Goal: Book appointment/travel/reservation

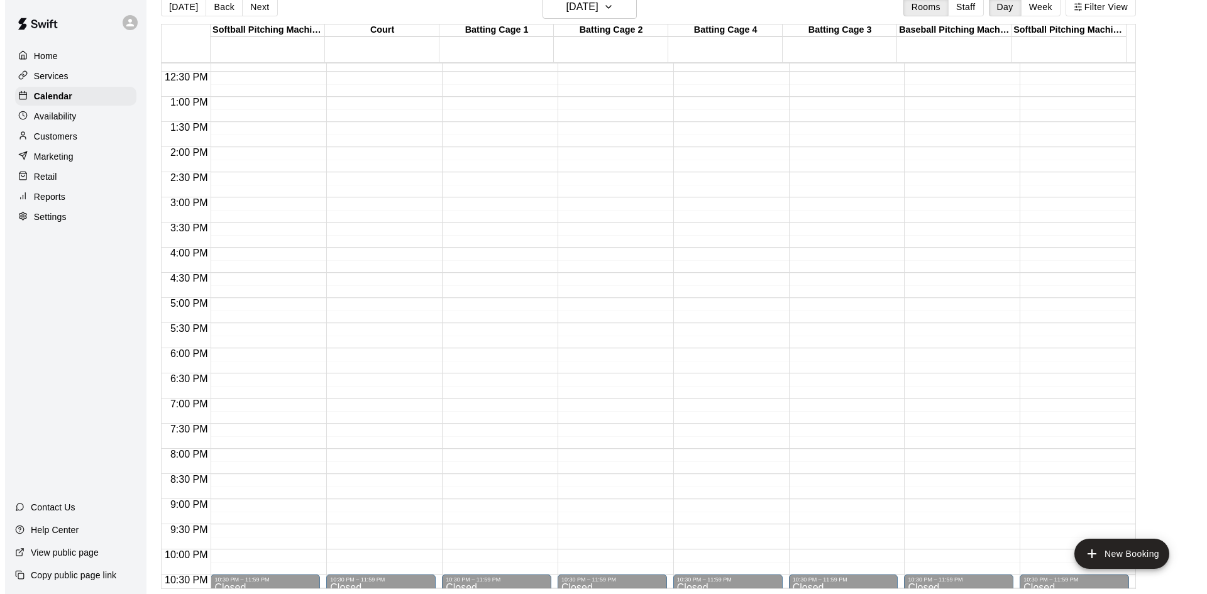
scroll to position [306, 0]
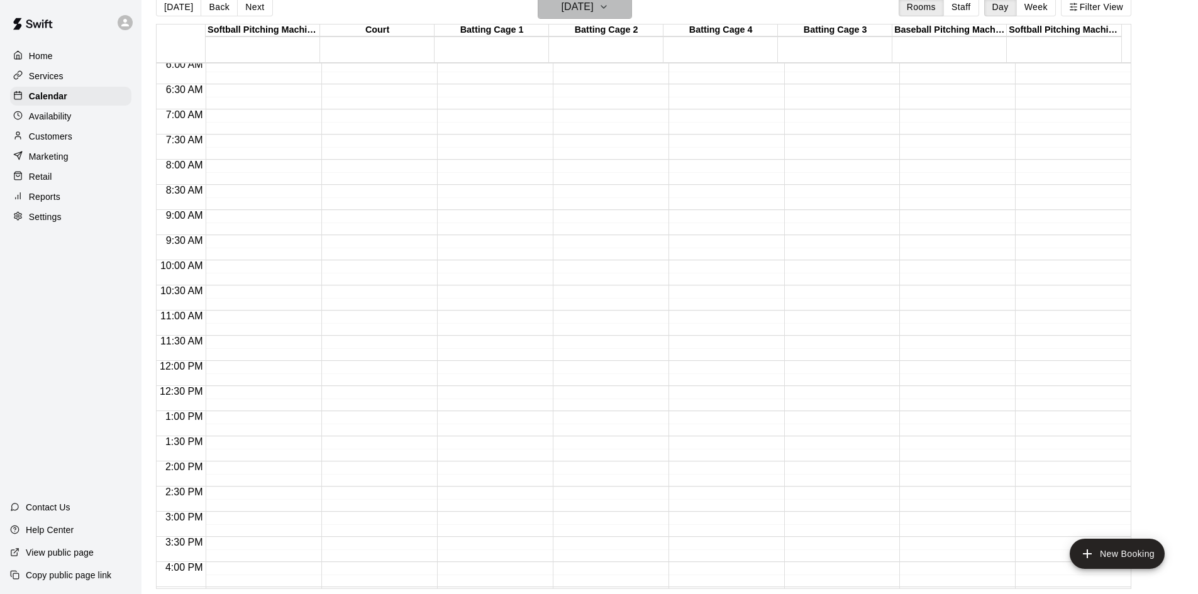
click at [594, 6] on h6 "[DATE]" at bounding box center [577, 7] width 32 height 18
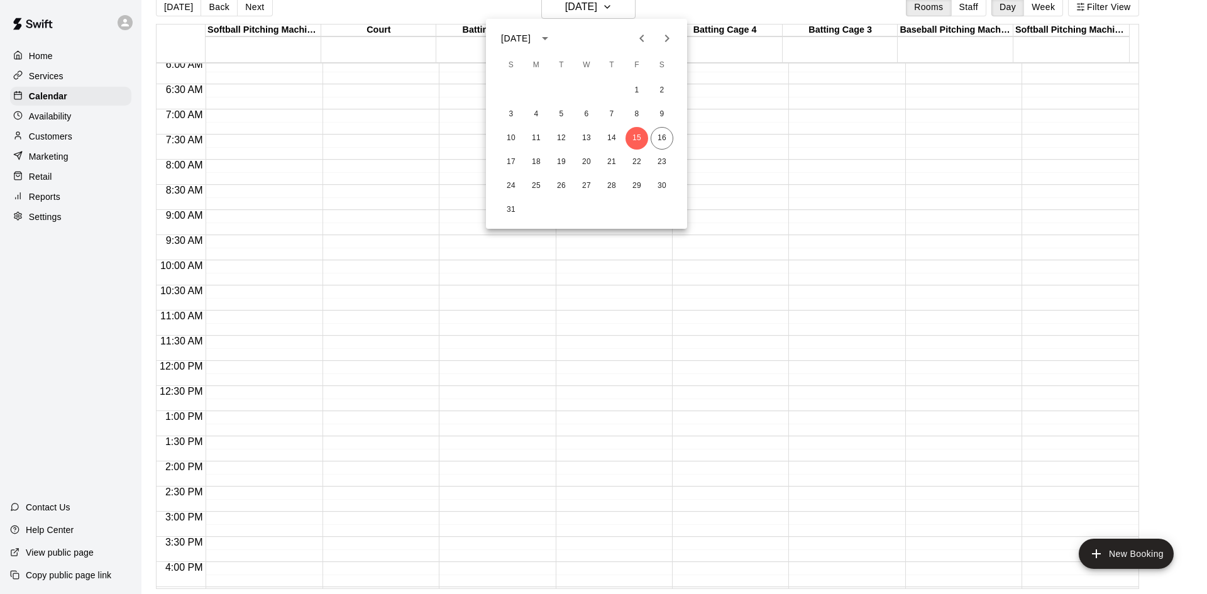
click at [661, 46] on button "Next month" at bounding box center [666, 38] width 25 height 25
click at [667, 34] on icon "Next month" at bounding box center [667, 38] width 15 height 15
click at [566, 113] on button "4" at bounding box center [561, 114] width 23 height 23
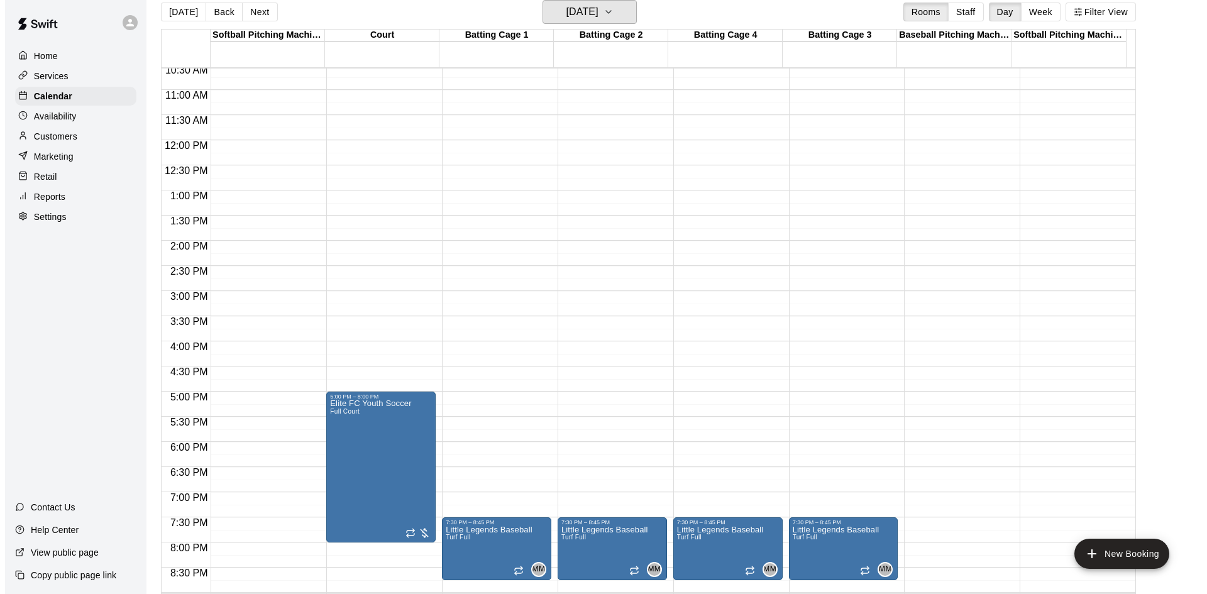
scroll to position [558, 0]
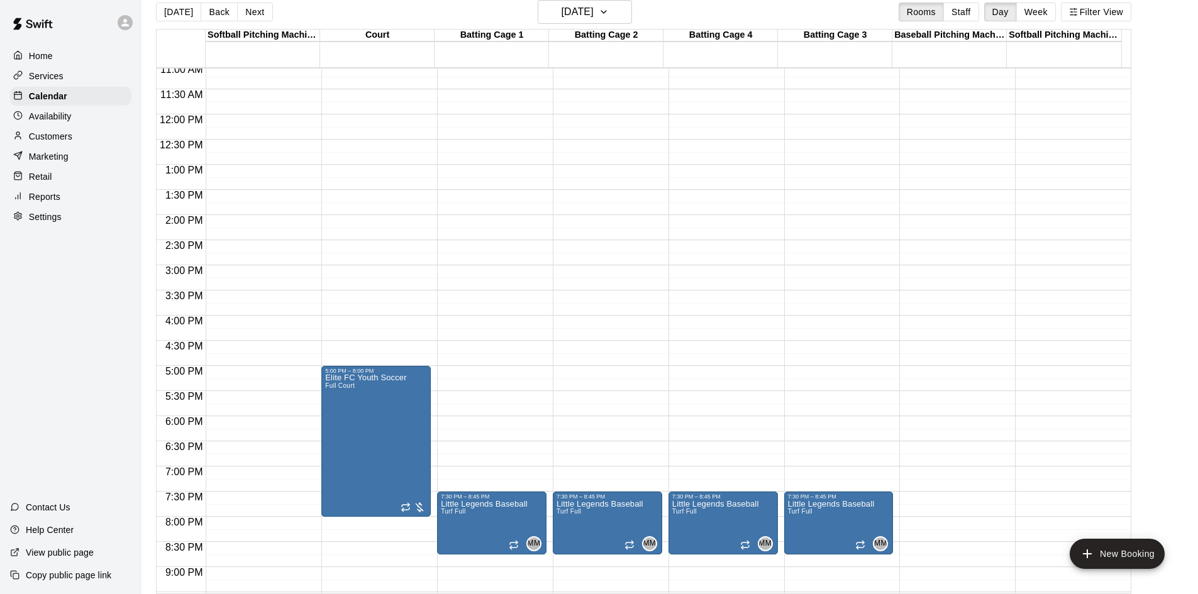
click at [496, 375] on div "12:00 AM – 5:00 AM Closed 7:30 PM – 8:45 PM Little Legends Baseball Turf Full M…" at bounding box center [491, 114] width 109 height 1207
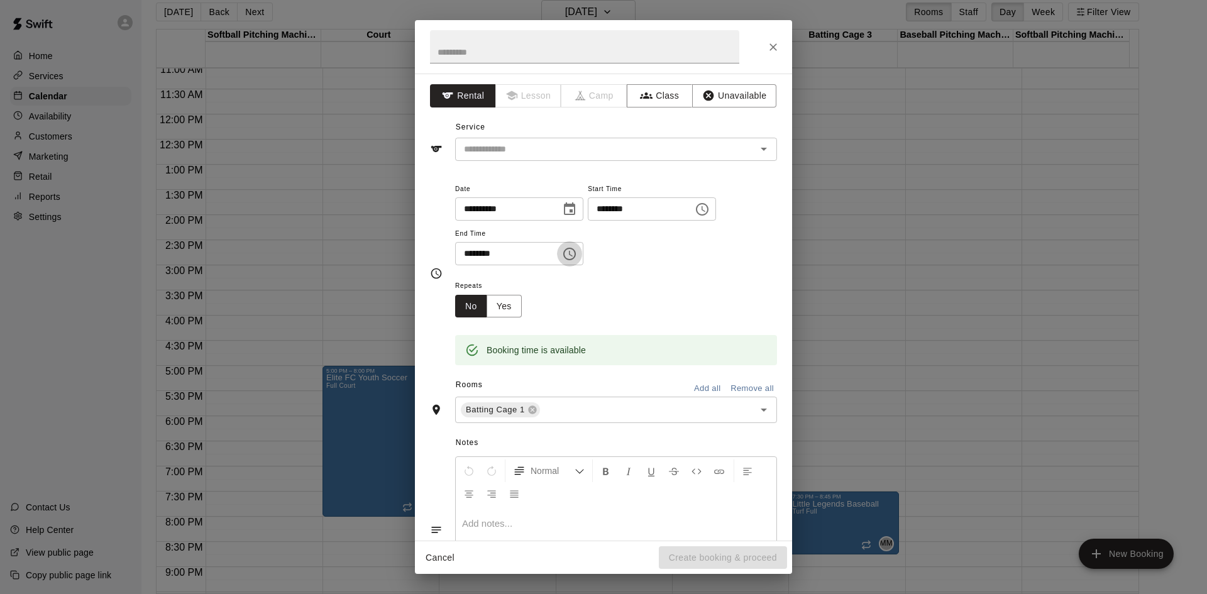
click at [577, 260] on icon "Choose time, selected time is 5:30 PM" at bounding box center [569, 253] width 15 height 15
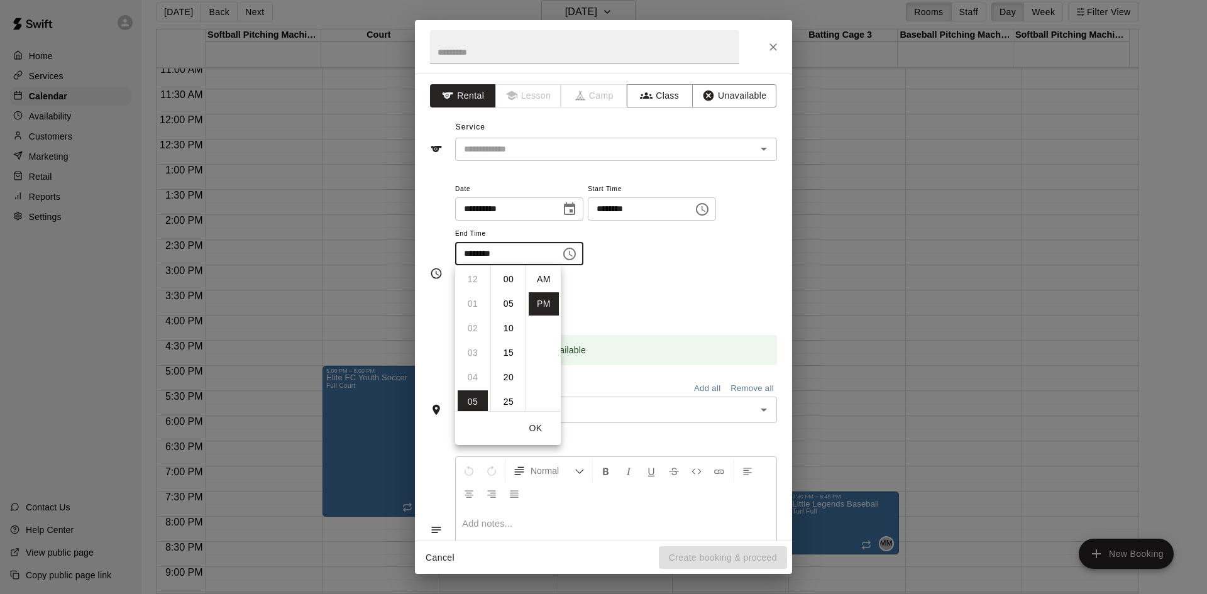
scroll to position [23, 0]
click at [473, 301] on li "06" at bounding box center [473, 303] width 30 height 23
click at [511, 284] on li "00" at bounding box center [509, 279] width 30 height 23
type input "********"
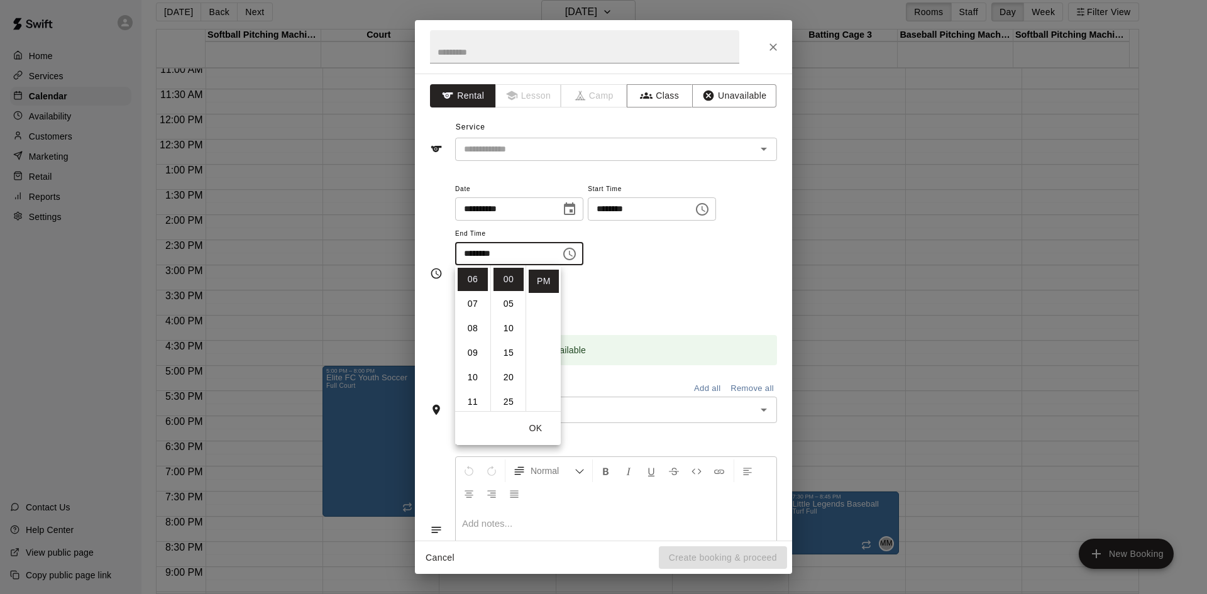
click at [648, 284] on div "Repeats No Yes" at bounding box center [616, 298] width 322 height 40
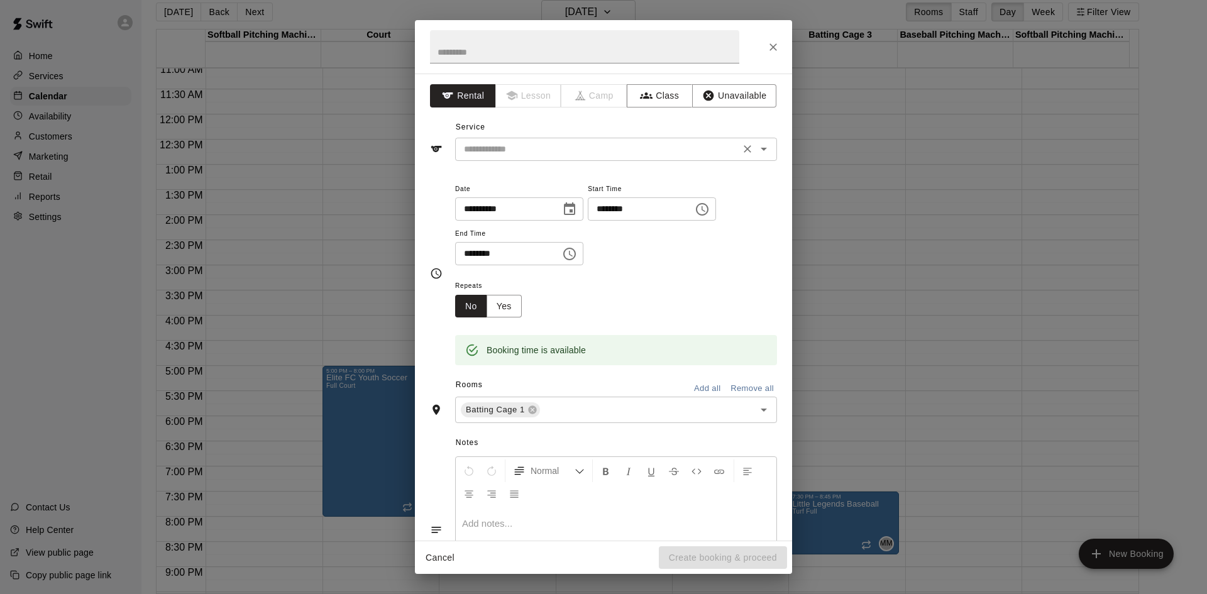
click at [762, 152] on button "Open" at bounding box center [764, 149] width 18 height 18
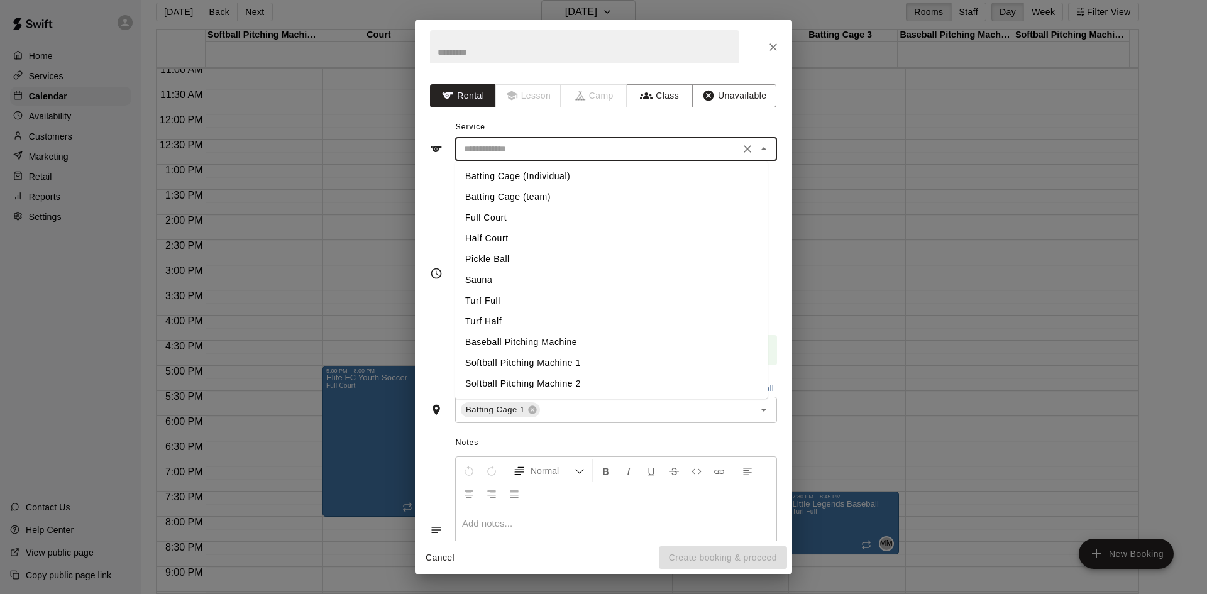
click at [505, 306] on li "Turf Full" at bounding box center [611, 300] width 312 height 21
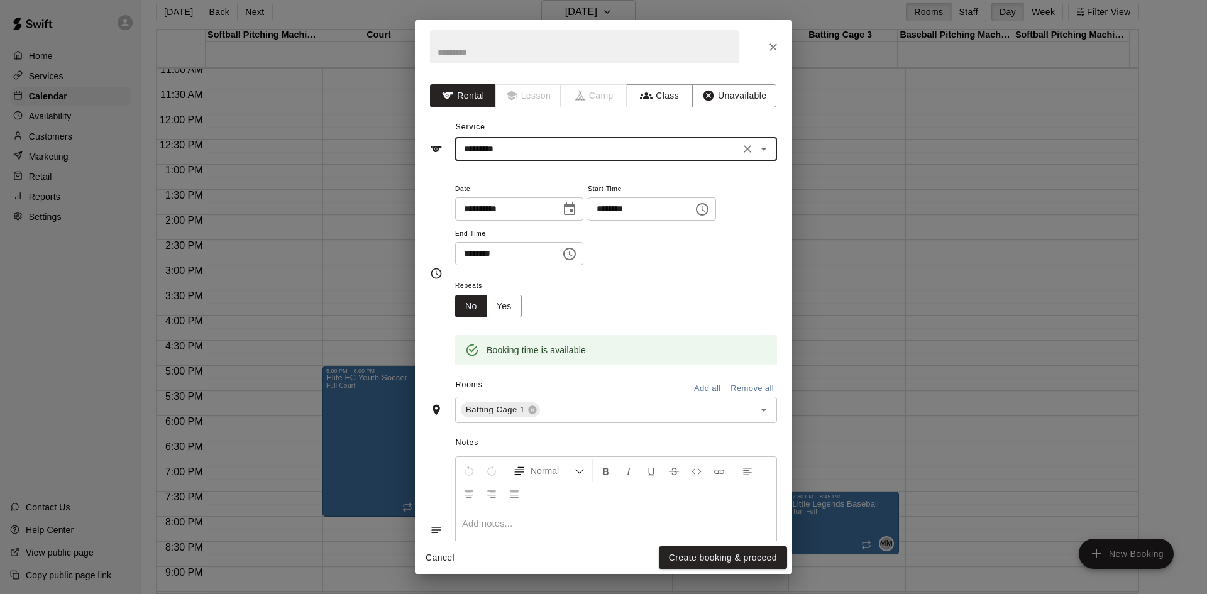
type input "*********"
click at [581, 56] on input "text" at bounding box center [584, 46] width 309 height 33
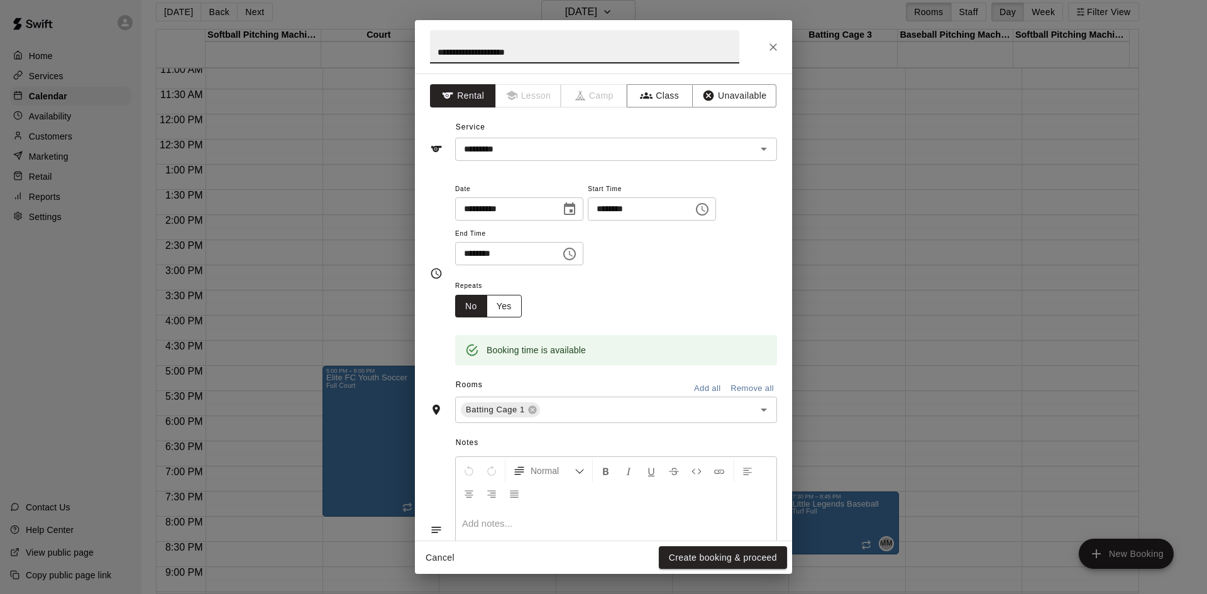
type input "**********"
click at [507, 302] on button "Yes" at bounding box center [504, 306] width 35 height 23
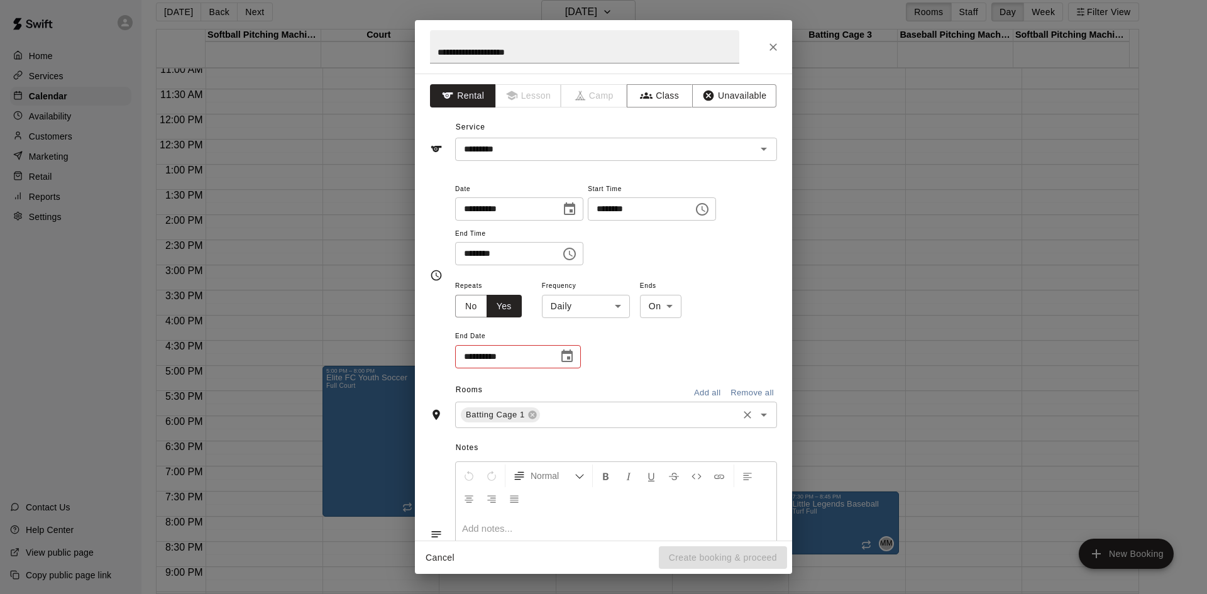
click at [758, 415] on icon "Open" at bounding box center [763, 414] width 15 height 15
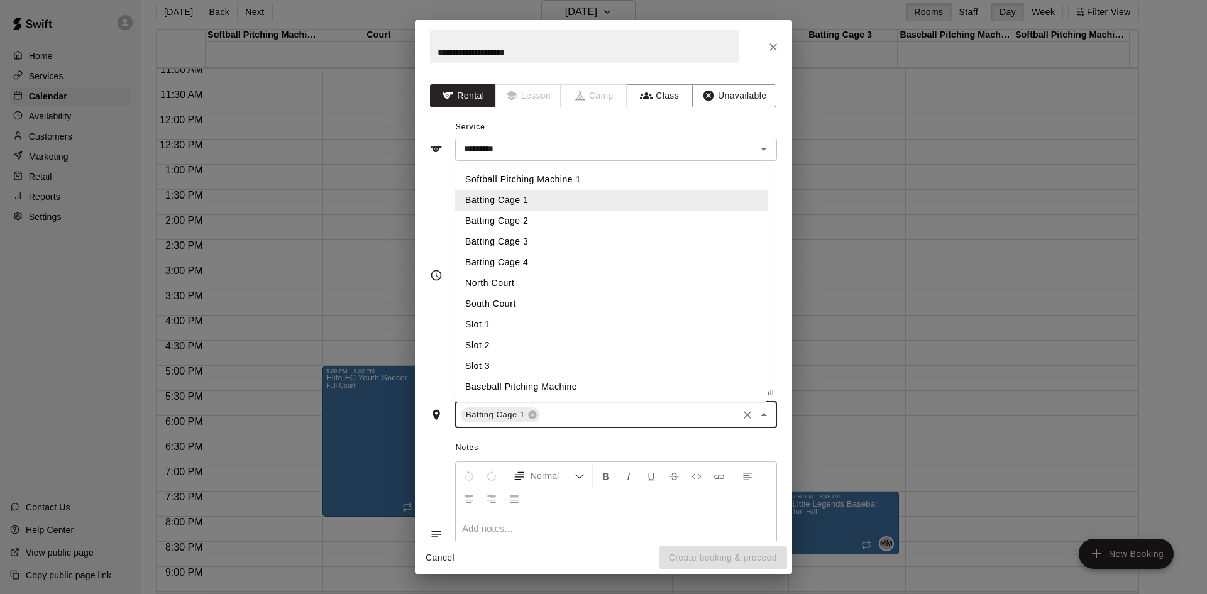
click at [626, 226] on li "Batting Cage 2" at bounding box center [611, 221] width 312 height 21
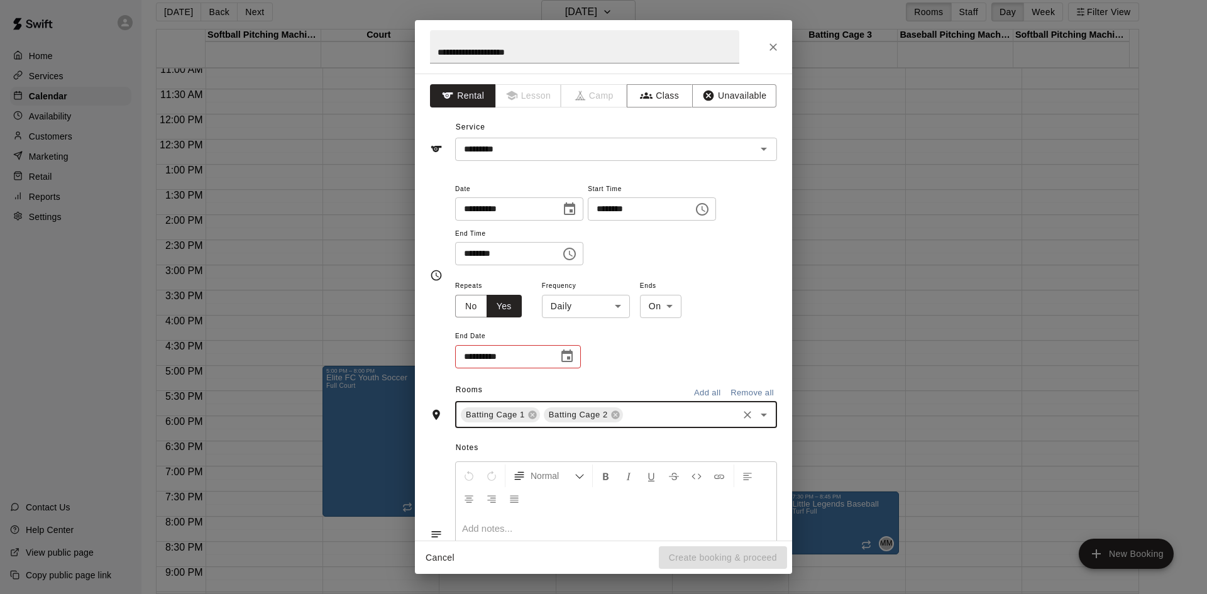
click at [757, 421] on icon "Open" at bounding box center [763, 414] width 15 height 15
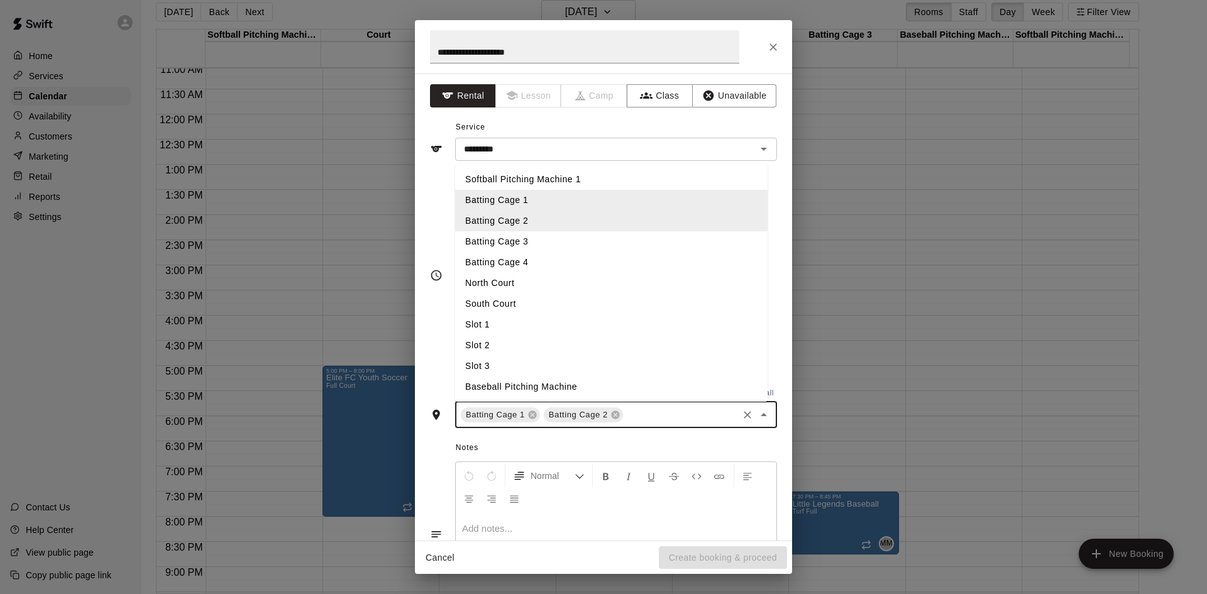
click at [606, 247] on li "Batting Cage 3" at bounding box center [611, 241] width 312 height 21
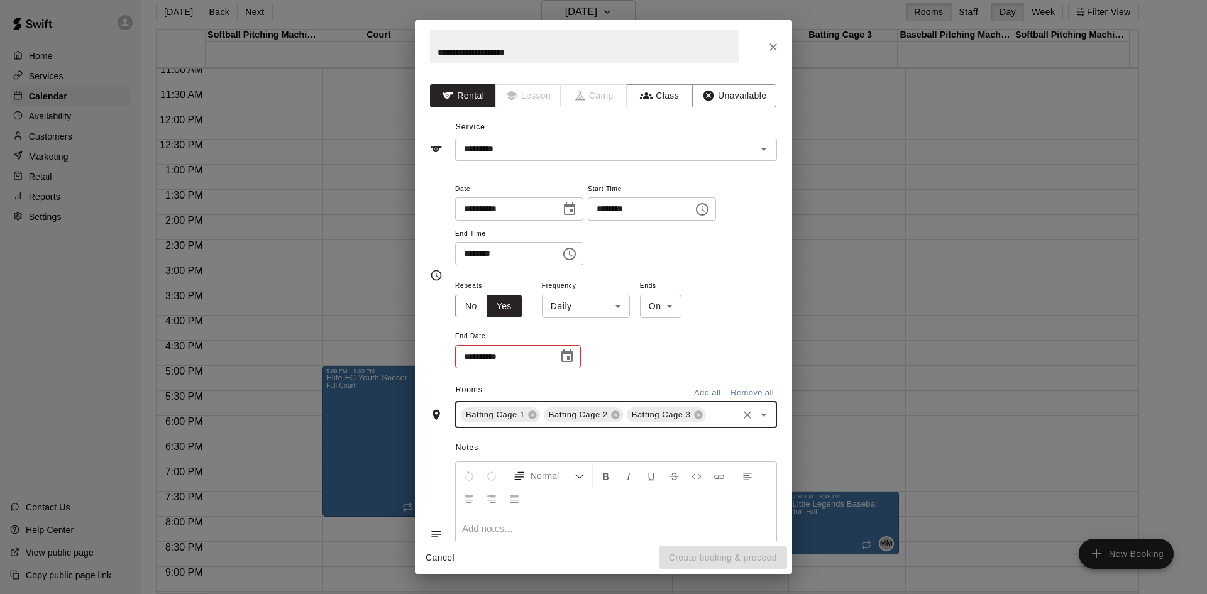
click at [756, 416] on icon "Open" at bounding box center [763, 414] width 15 height 15
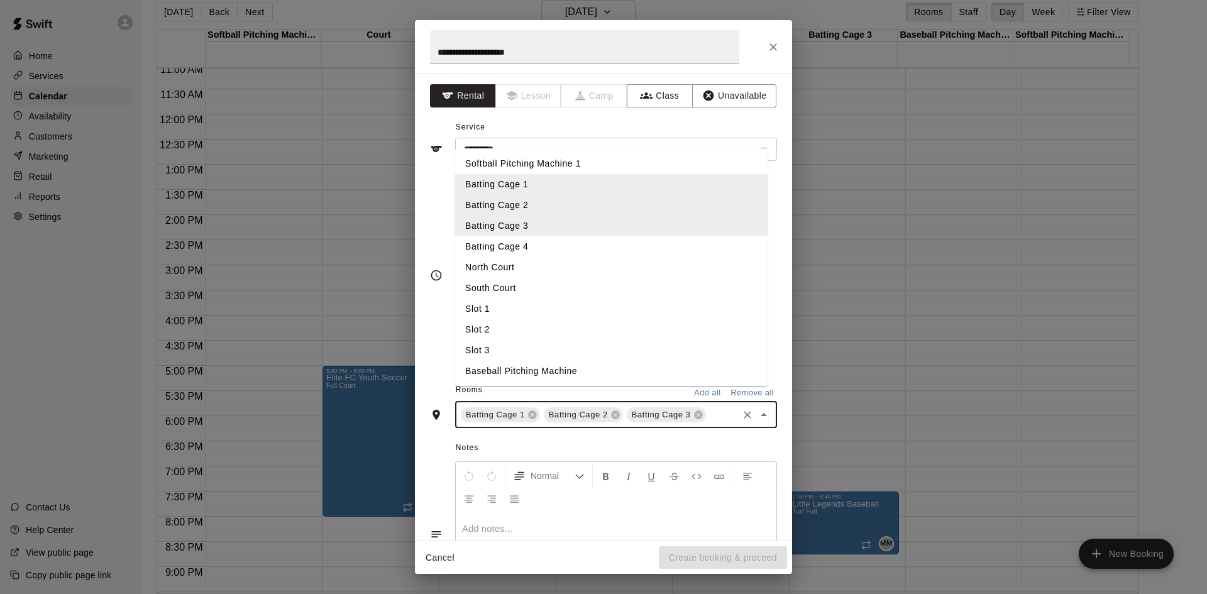
click at [627, 257] on li "Batting Cage 4" at bounding box center [611, 246] width 312 height 21
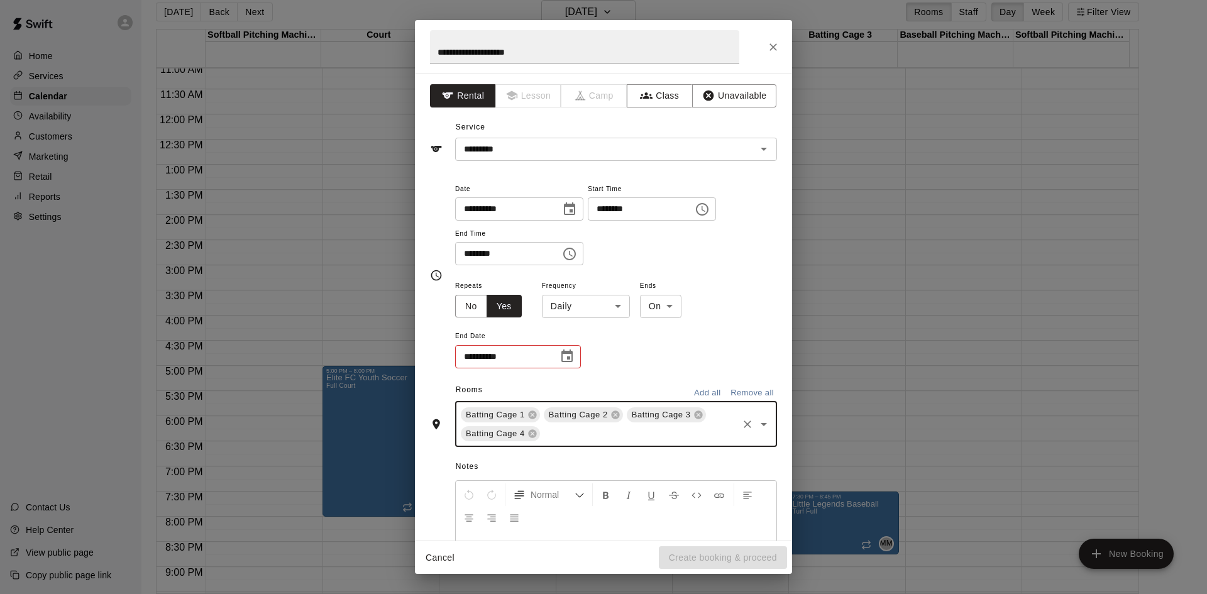
click at [595, 309] on body "Home Services Calendar Availability Customers Marketing Retail Reports Settings…" at bounding box center [603, 292] width 1207 height 614
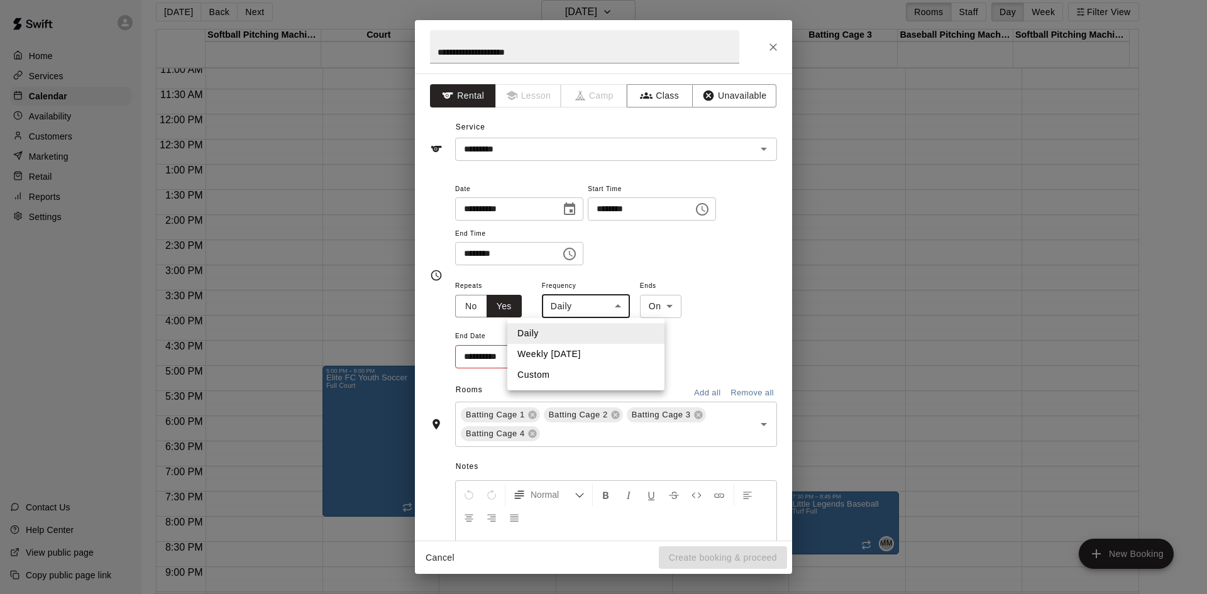
click at [578, 348] on li "Weekly [DATE]" at bounding box center [585, 354] width 157 height 21
type input "******"
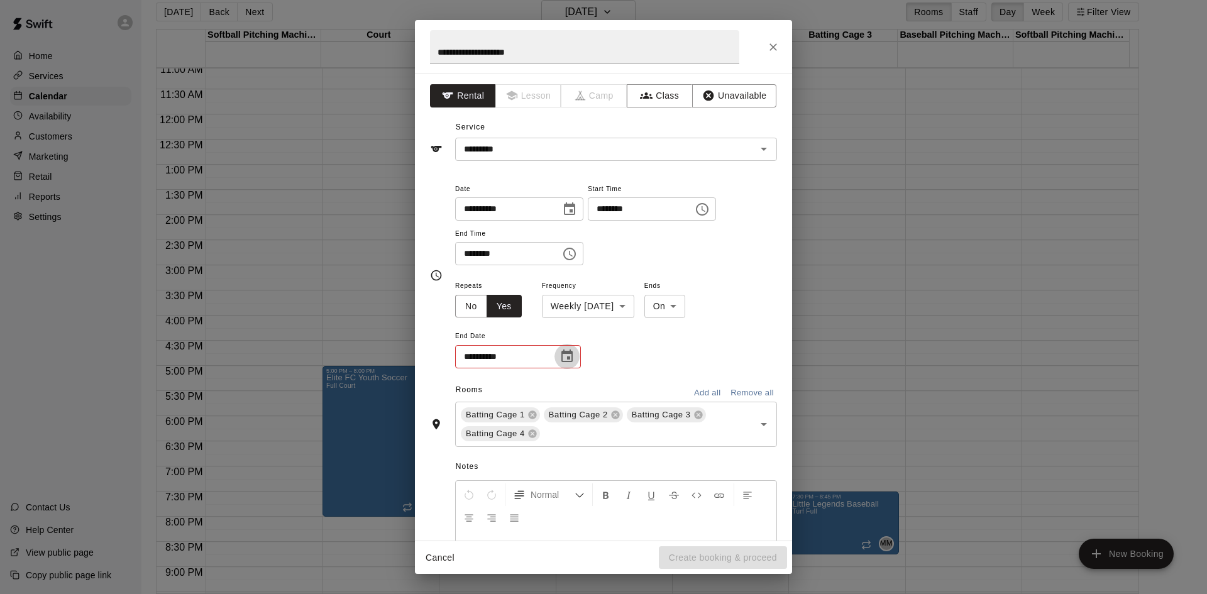
click at [571, 355] on icon "Choose date" at bounding box center [567, 356] width 15 height 15
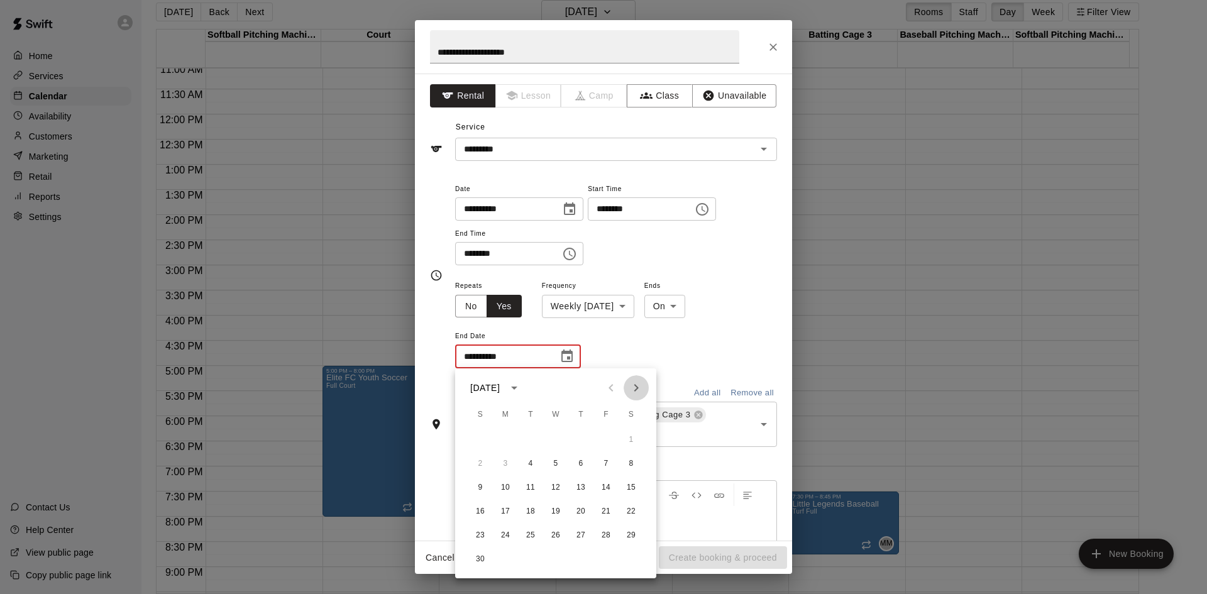
click at [635, 385] on icon "Next month" at bounding box center [636, 388] width 4 height 8
click at [530, 482] on button "17" at bounding box center [530, 488] width 23 height 23
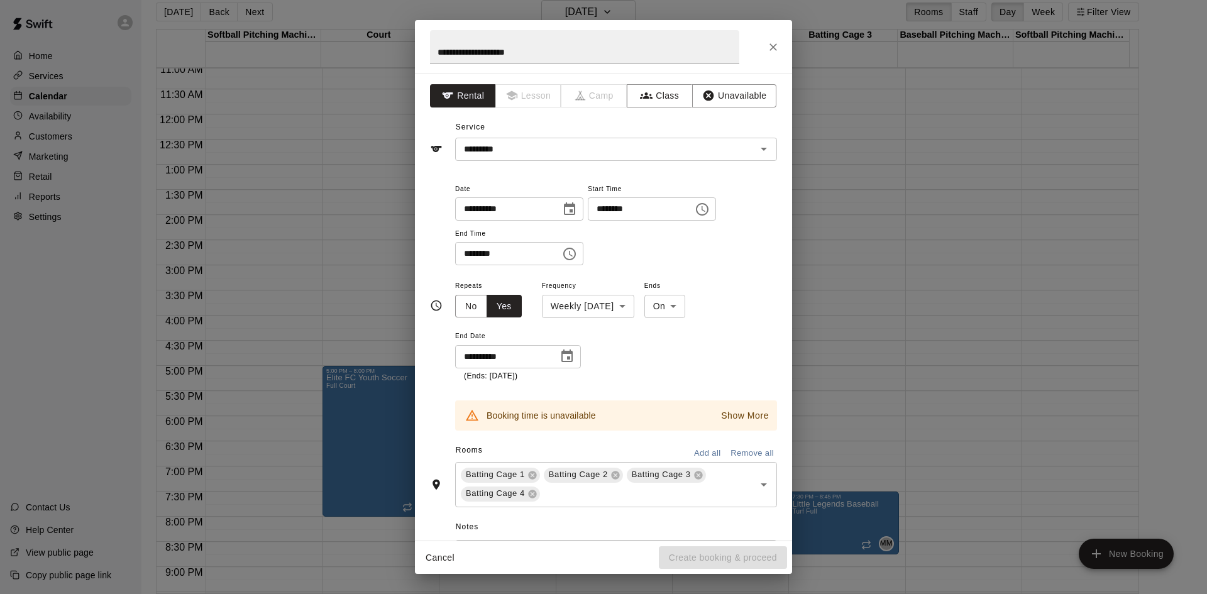
click at [724, 412] on p "Show More" at bounding box center [745, 415] width 48 height 13
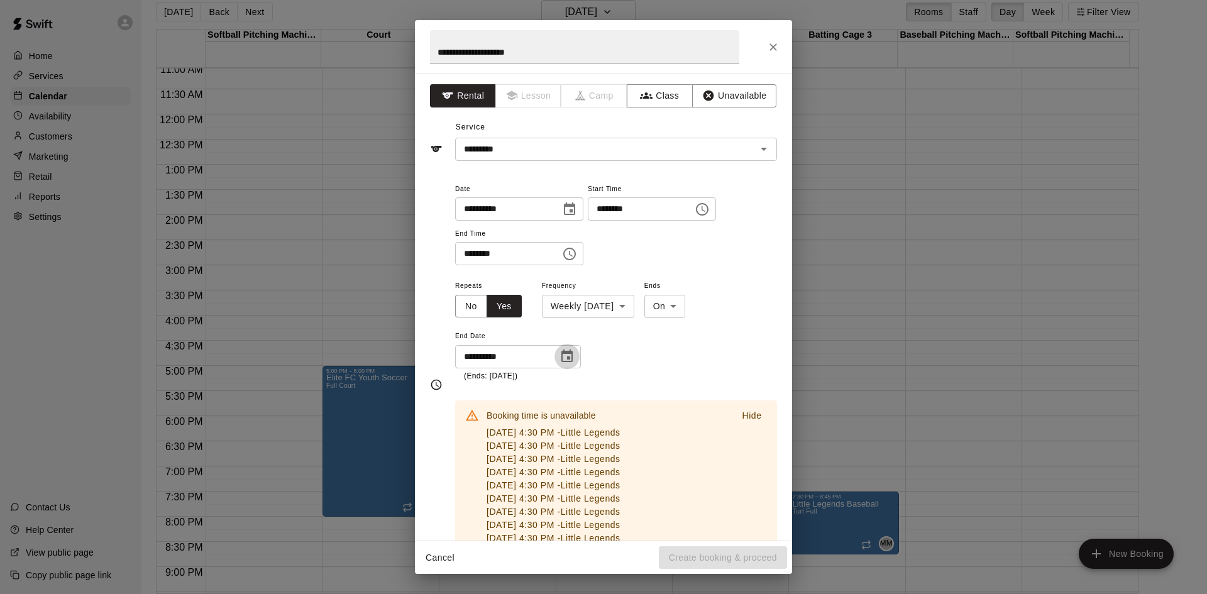
click at [568, 361] on icon "Choose date, selected date is Mar 17, 2026" at bounding box center [567, 356] width 15 height 15
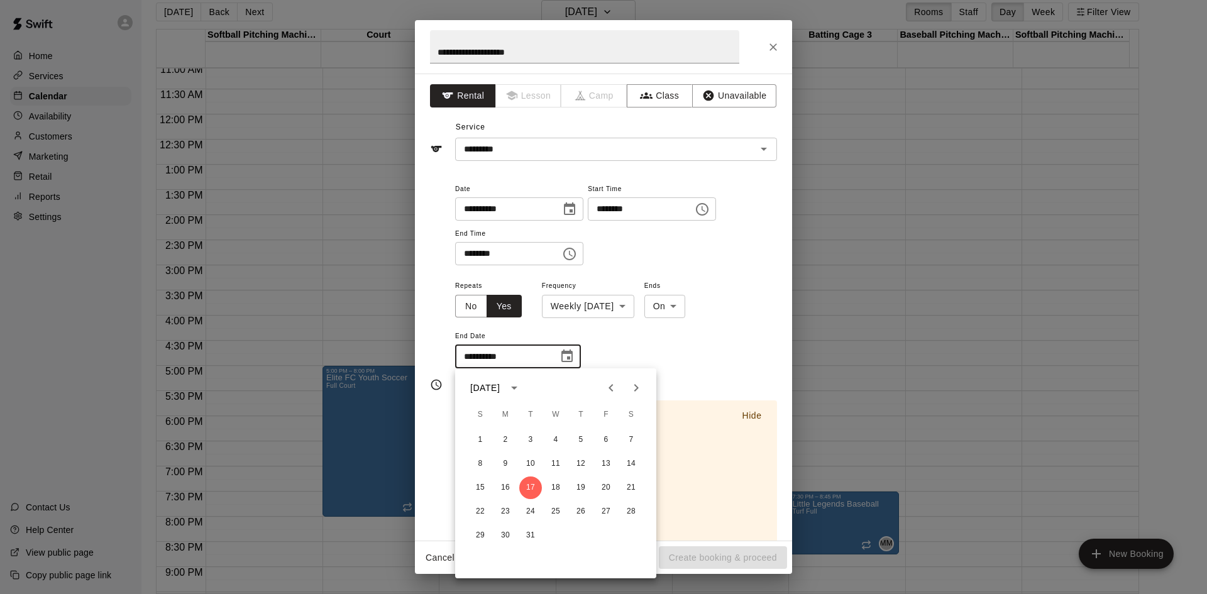
click at [608, 381] on icon "Previous month" at bounding box center [611, 387] width 15 height 15
click at [609, 387] on icon "Previous month" at bounding box center [611, 387] width 15 height 15
click at [530, 486] on button "16" at bounding box center [530, 488] width 23 height 23
type input "**********"
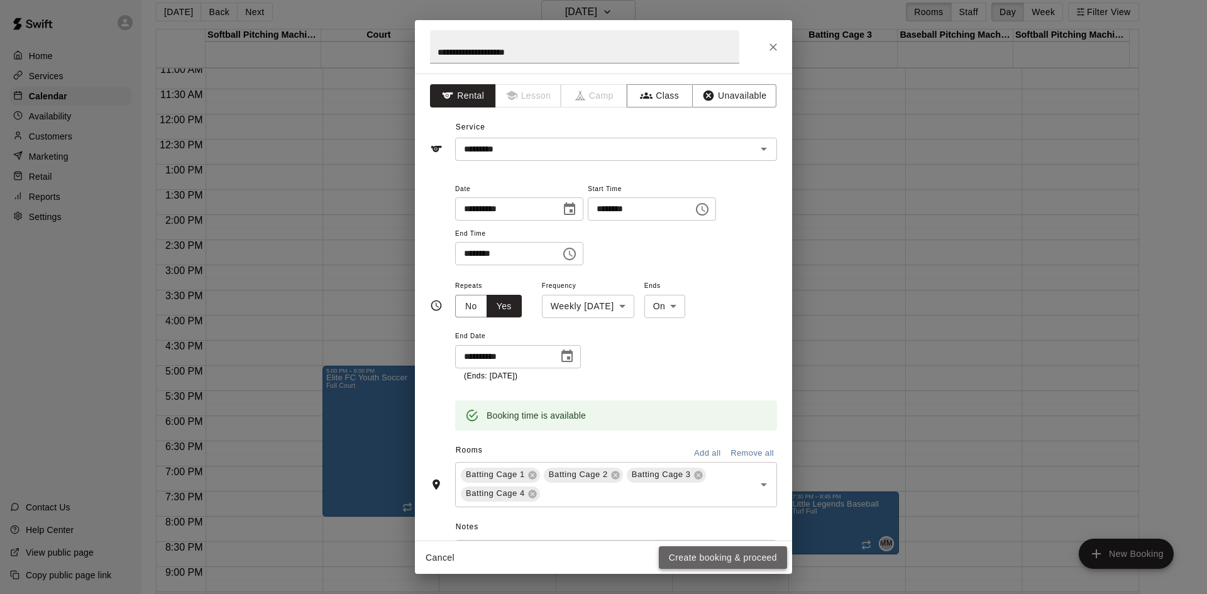
click at [722, 561] on button "Create booking & proceed" at bounding box center [723, 557] width 128 height 23
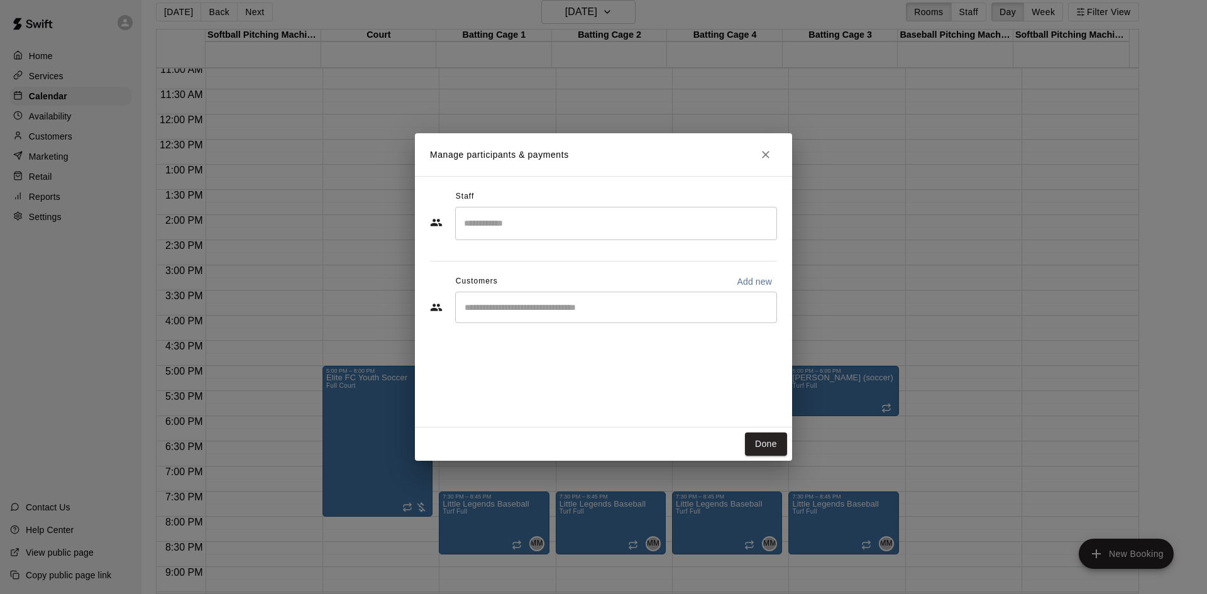
click at [675, 317] on div "​" at bounding box center [616, 307] width 322 height 31
type input "*******"
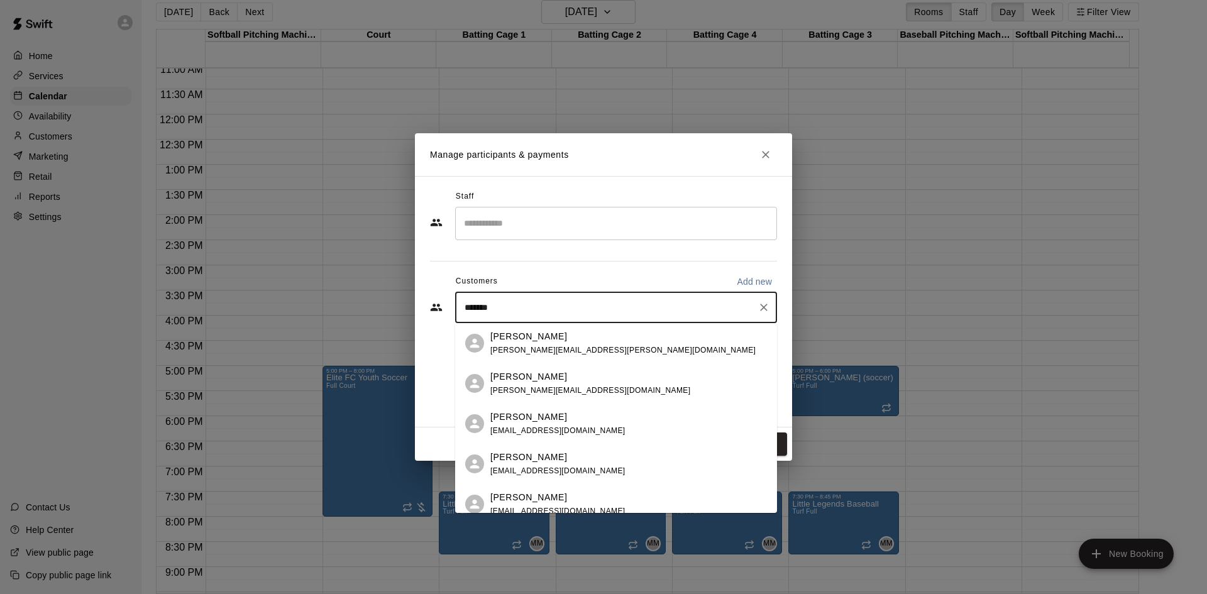
click at [607, 341] on div "[PERSON_NAME] [PERSON_NAME][EMAIL_ADDRESS][PERSON_NAME][DOMAIN_NAME]" at bounding box center [628, 343] width 277 height 27
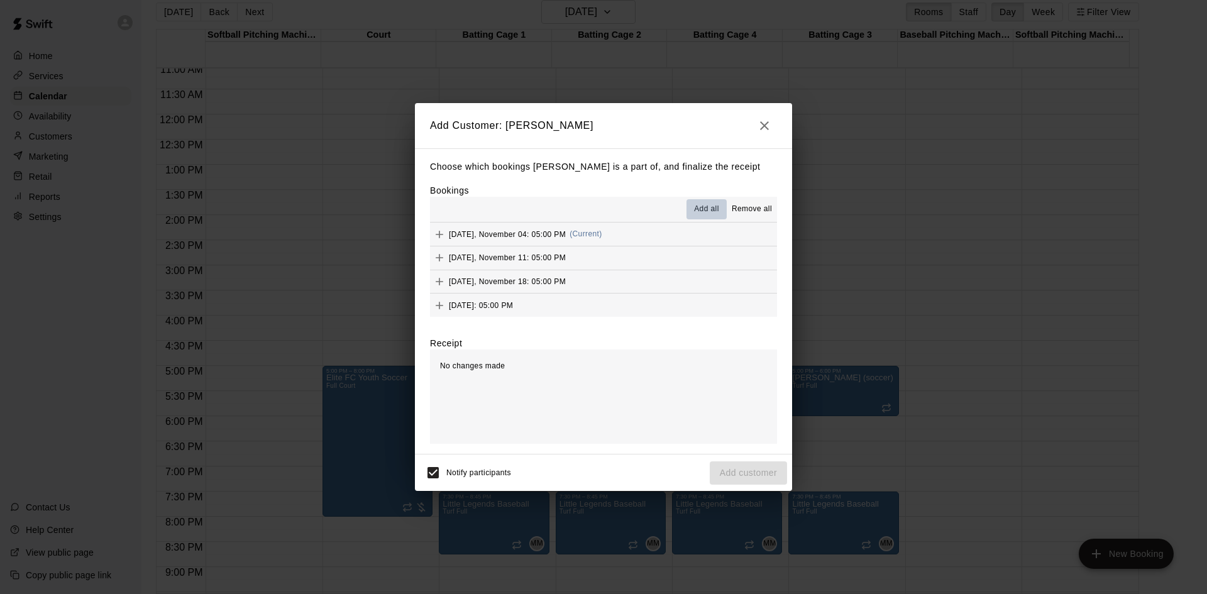
click at [708, 209] on span "Add all" at bounding box center [706, 209] width 25 height 13
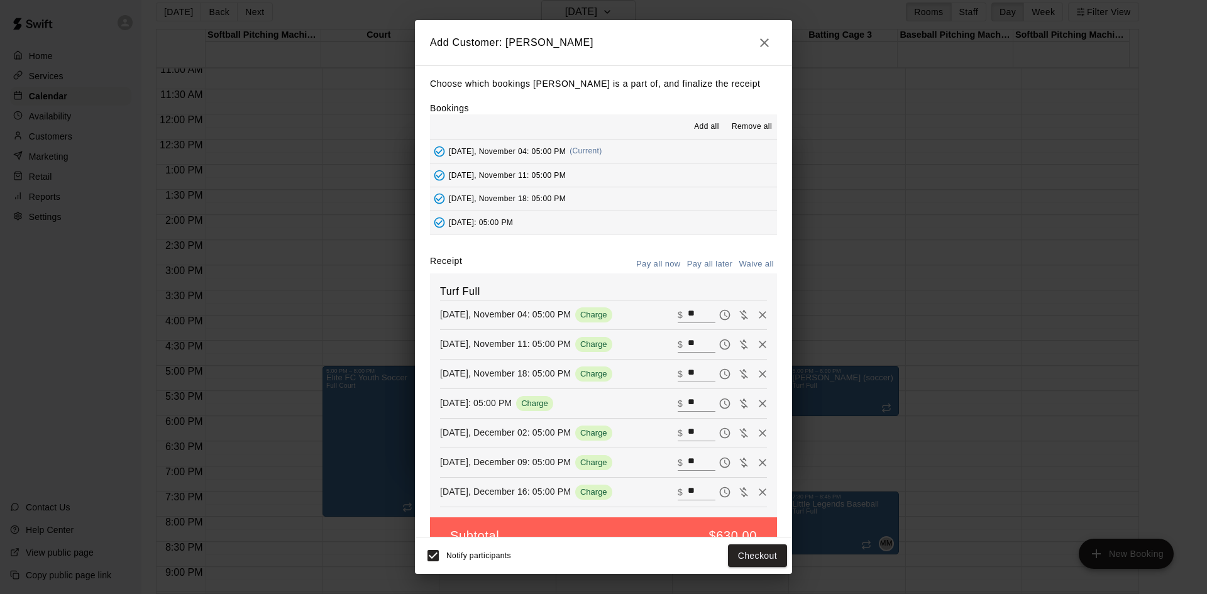
click at [704, 262] on button "Pay all later" at bounding box center [710, 264] width 52 height 19
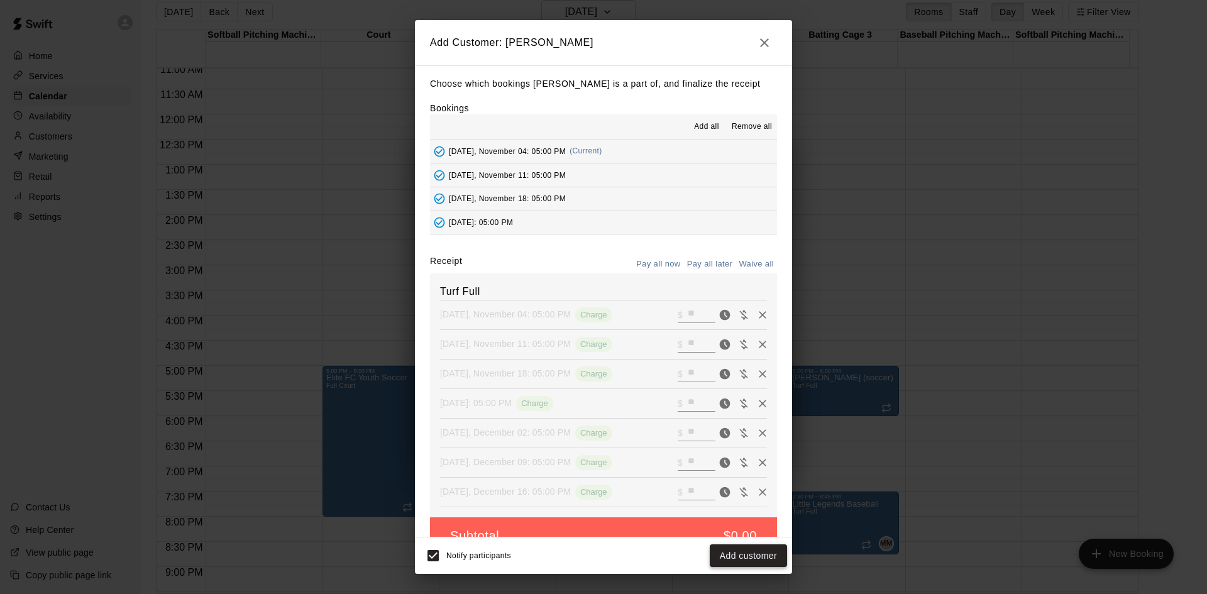
click at [773, 555] on button "Add customer" at bounding box center [748, 555] width 77 height 23
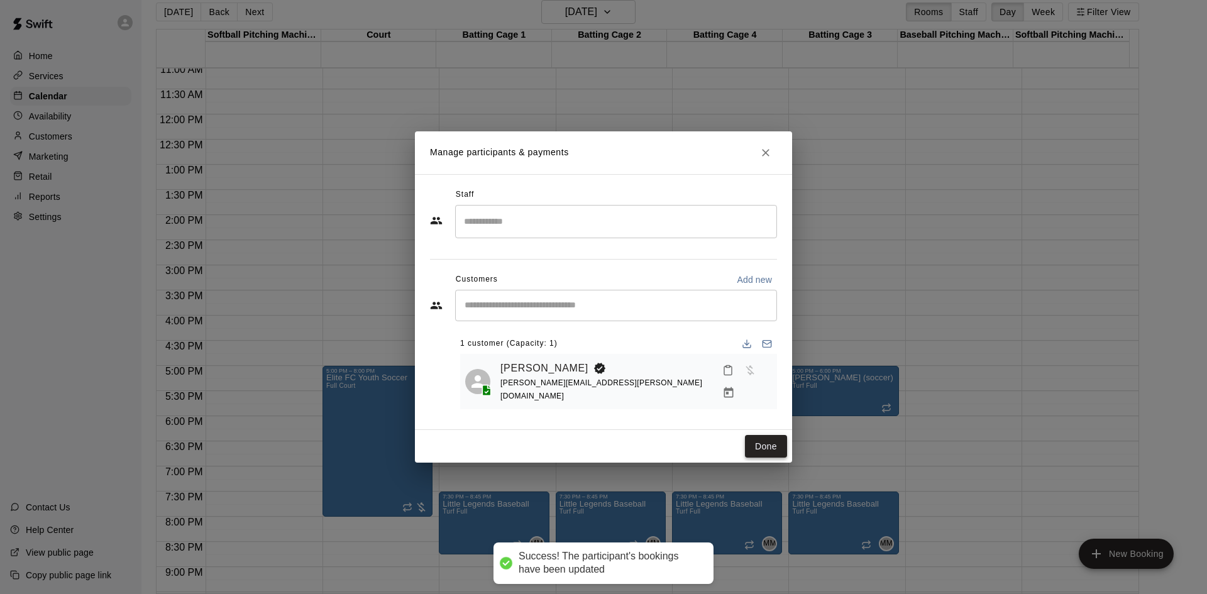
click at [766, 444] on button "Done" at bounding box center [766, 446] width 42 height 23
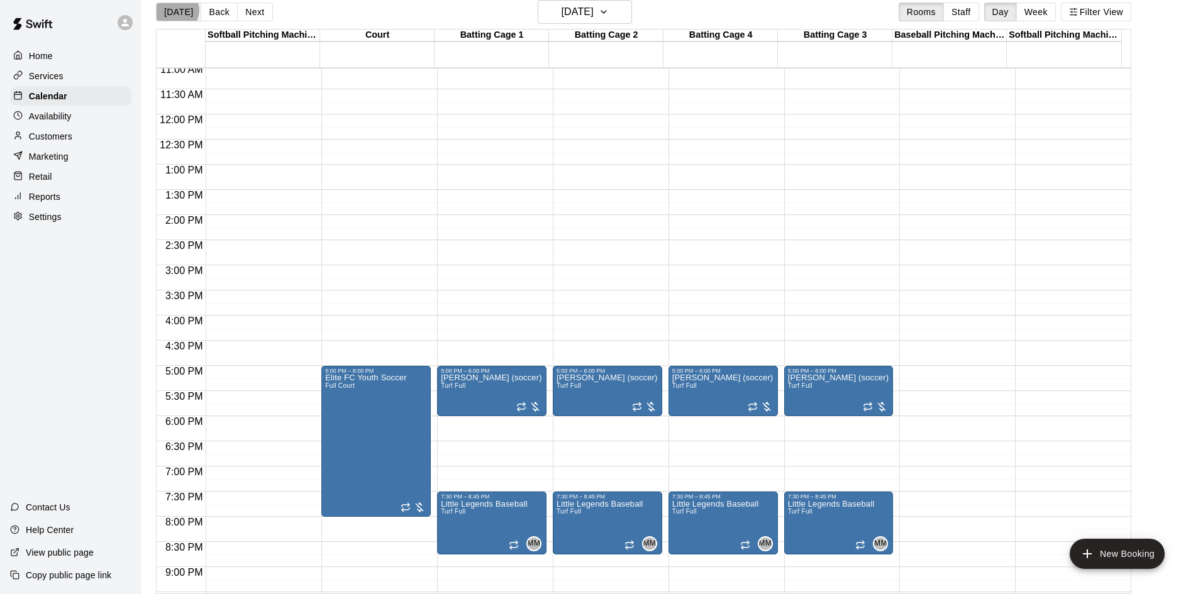
click at [175, 10] on button "[DATE]" at bounding box center [178, 12] width 45 height 19
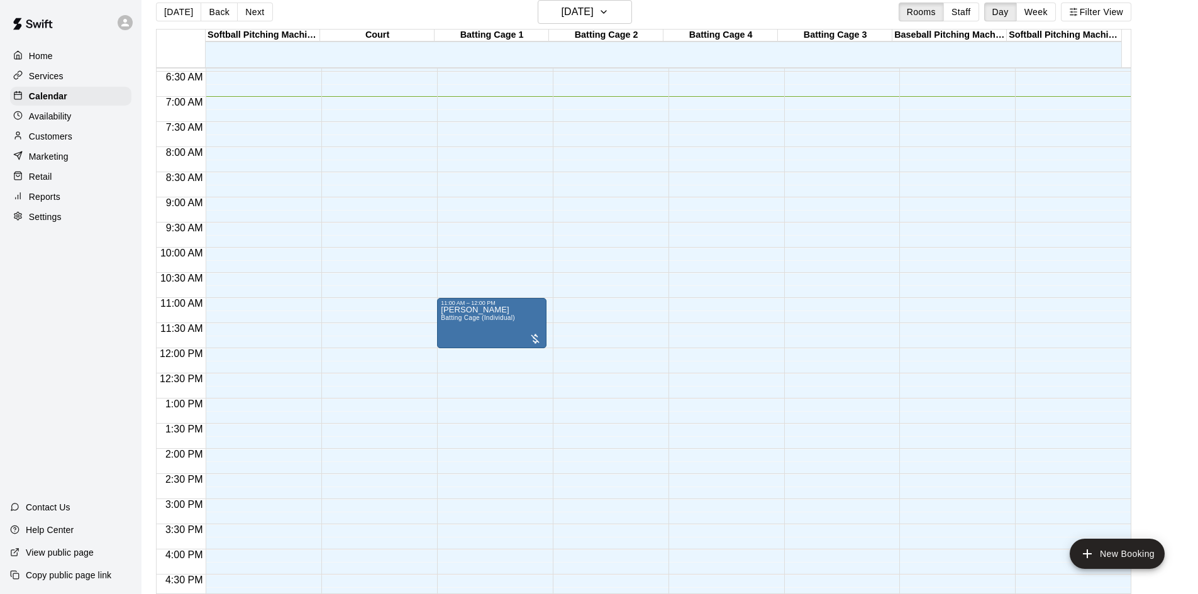
scroll to position [306, 0]
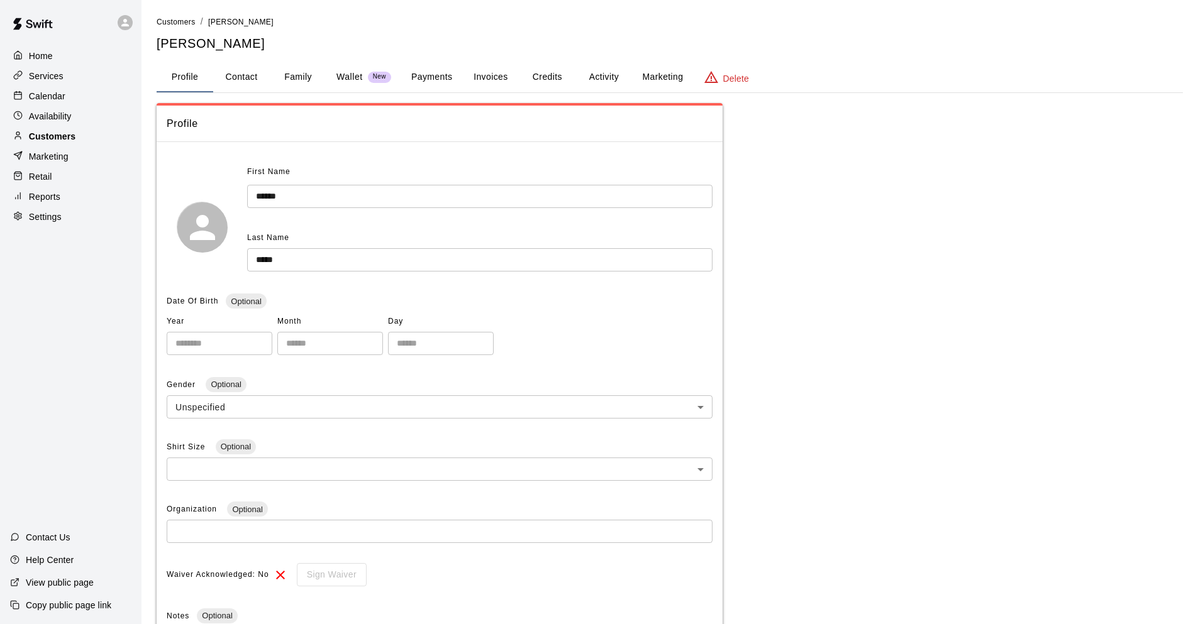
click at [41, 140] on p "Customers" at bounding box center [52, 136] width 47 height 13
